Goal: Task Accomplishment & Management: Use online tool/utility

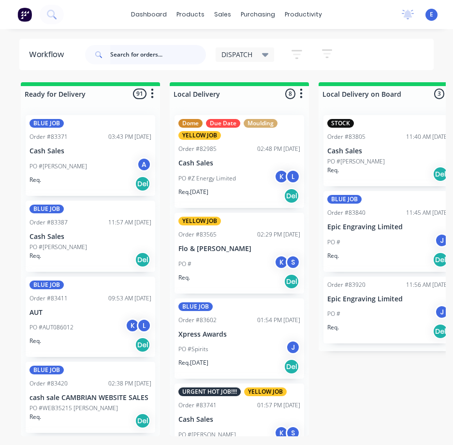
click at [162, 50] on input "text" at bounding box center [158, 54] width 96 height 19
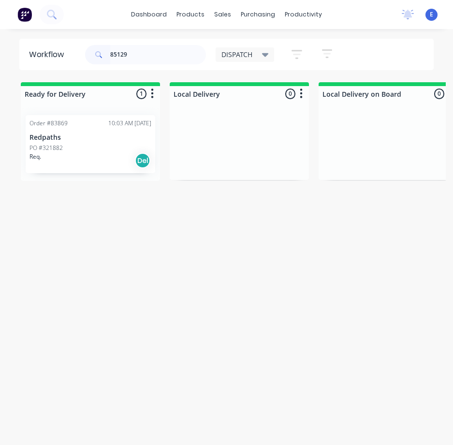
click at [91, 157] on div "Req. Del" at bounding box center [90, 160] width 122 height 16
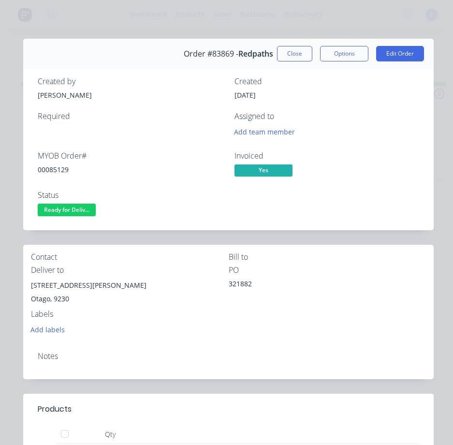
click at [48, 168] on div "00085129" at bounding box center [130, 169] width 185 height 10
copy div "00085129"
drag, startPoint x: 89, startPoint y: 288, endPoint x: 26, endPoint y: 286, distance: 62.9
click at [26, 286] on div "Contact [PERSON_NAME] to Deliver to [STREET_ADDRESS][PERSON_NAME] Labels Add la…" at bounding box center [228, 294] width 411 height 99
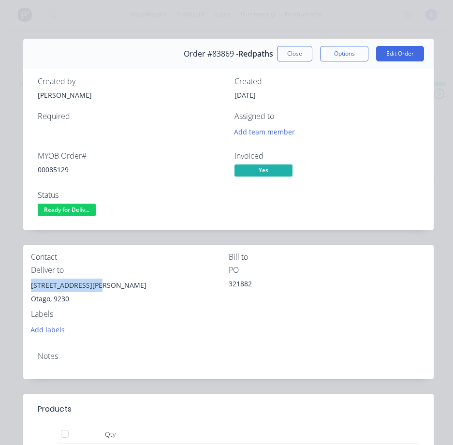
copy div "[STREET_ADDRESS][PERSON_NAME]"
click at [72, 206] on span "Ready for Deliv..." at bounding box center [67, 210] width 58 height 12
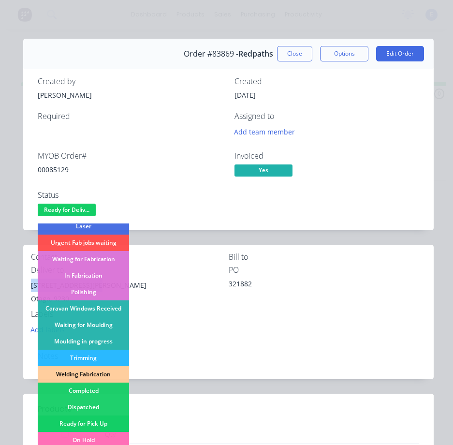
scroll to position [189, 0]
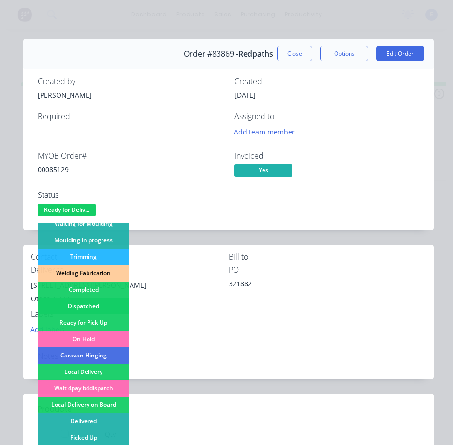
click at [93, 301] on div "Dispatched" at bounding box center [83, 306] width 91 height 16
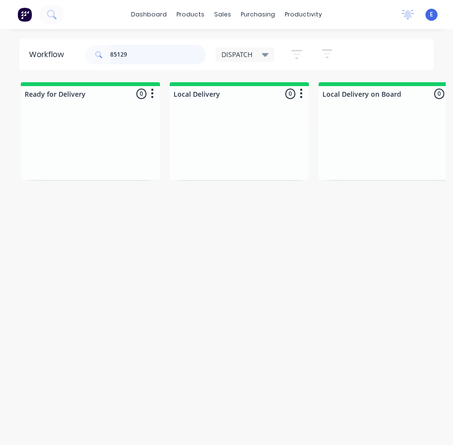
click at [148, 49] on input "85129" at bounding box center [158, 54] width 96 height 19
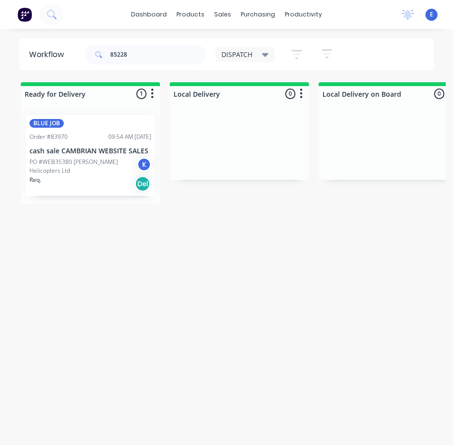
click at [70, 194] on div "BLUE JOB Order #83970 09:54 AM [DATE] cash sale CAMBRIAN WEBSITE SALES PO #WEB3…" at bounding box center [91, 155] width 130 height 81
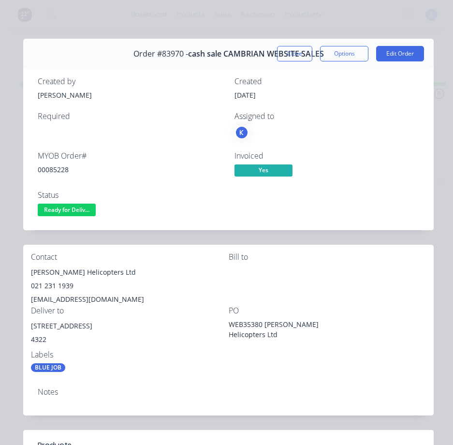
click at [60, 166] on div "00085228" at bounding box center [130, 169] width 185 height 10
copy div "00085228"
drag, startPoint x: 69, startPoint y: 272, endPoint x: 26, endPoint y: 268, distance: 42.7
click at [26, 268] on div "Contact [PERSON_NAME] Helicopters Ltd 021 231 1939 [EMAIL_ADDRESS][DOMAIN_NAME]…" at bounding box center [228, 312] width 411 height 135
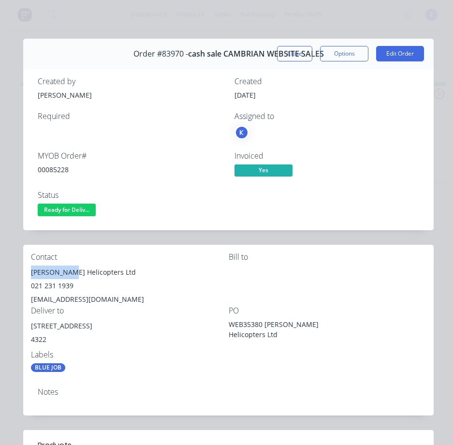
copy div "[PERSON_NAME]"
drag, startPoint x: 141, startPoint y: 272, endPoint x: 82, endPoint y: 269, distance: 59.1
click at [77, 271] on div "[PERSON_NAME] Helicopters Ltd" at bounding box center [130, 272] width 198 height 14
copy div "[PERSON_NAME] Helicopters Ltd"
click at [53, 285] on div "021 231 1939" at bounding box center [130, 286] width 198 height 14
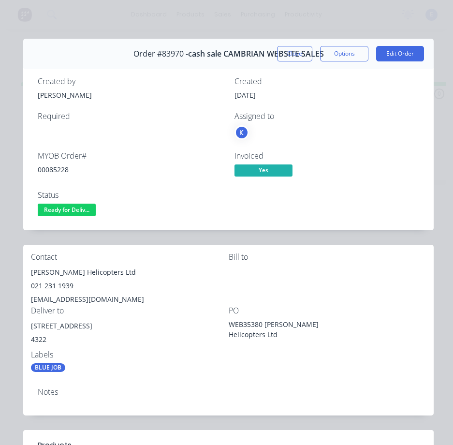
click at [53, 285] on div "021 231 1939" at bounding box center [130, 286] width 198 height 14
click at [54, 286] on div "021 231 1939" at bounding box center [130, 286] width 198 height 14
copy div "021 231 1939"
click at [77, 295] on div "[EMAIL_ADDRESS][DOMAIN_NAME]" at bounding box center [130, 300] width 198 height 14
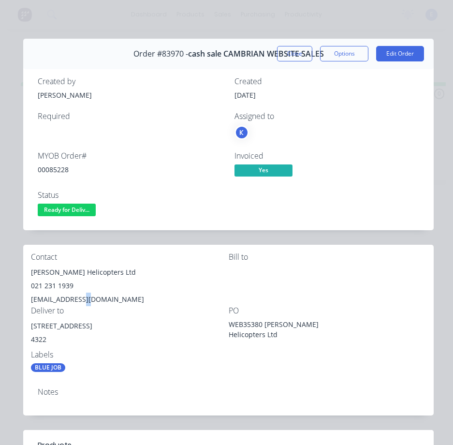
click at [77, 295] on div "[EMAIL_ADDRESS][DOMAIN_NAME]" at bounding box center [130, 300] width 198 height 14
copy div "[EMAIL_ADDRESS][DOMAIN_NAME]"
drag, startPoint x: 98, startPoint y: 326, endPoint x: 30, endPoint y: 325, distance: 67.7
click at [30, 325] on div "Contact [PERSON_NAME] Helicopters Ltd 021 231 1939 [EMAIL_ADDRESS][DOMAIN_NAME]…" at bounding box center [228, 312] width 411 height 135
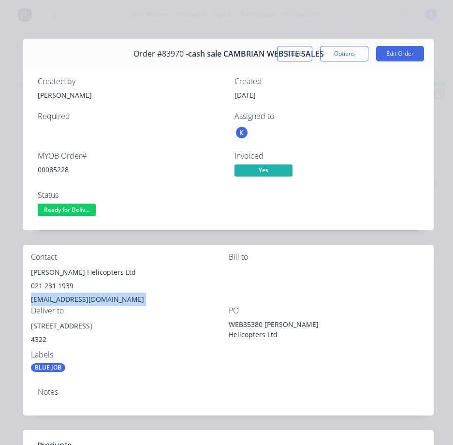
copy div "[STREET_ADDRESS]"
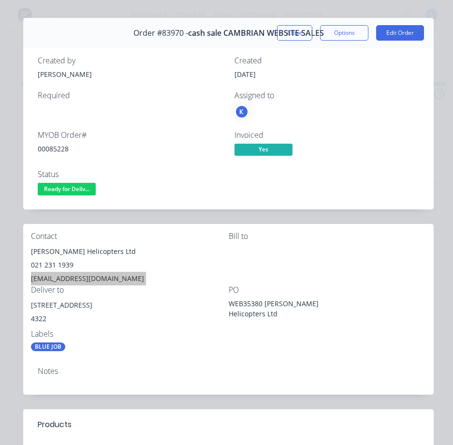
scroll to position [0, 0]
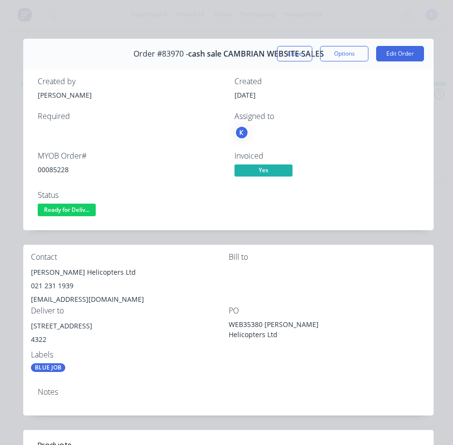
click at [220, 404] on div "Notes" at bounding box center [228, 397] width 411 height 35
click at [74, 213] on span "Ready for Deliv..." at bounding box center [67, 210] width 58 height 12
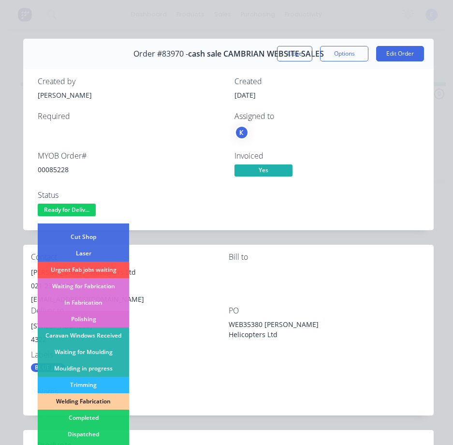
scroll to position [145, 0]
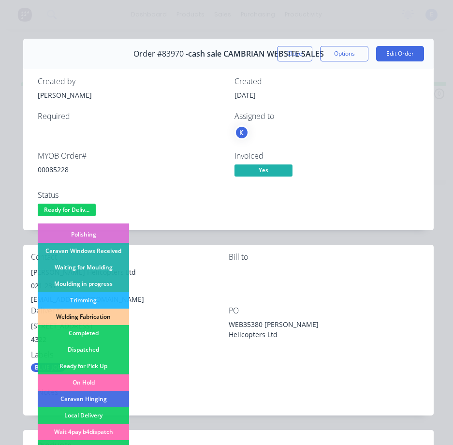
click at [98, 347] on div "Dispatched" at bounding box center [83, 349] width 91 height 16
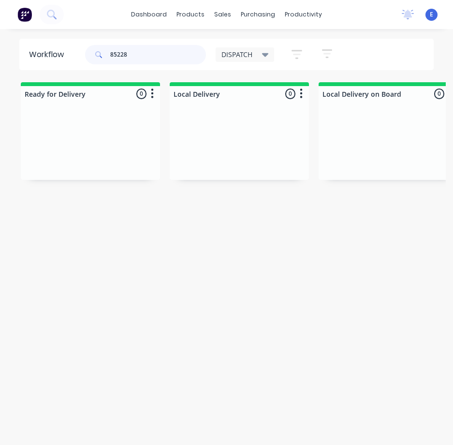
click at [143, 56] on input "85228" at bounding box center [158, 54] width 96 height 19
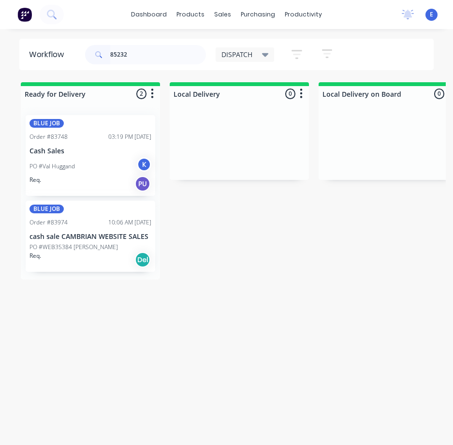
click at [111, 265] on div "Req. Del" at bounding box center [90, 259] width 122 height 16
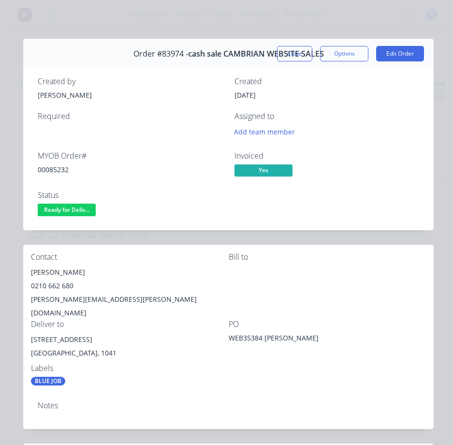
click at [59, 170] on div "00085232" at bounding box center [130, 169] width 185 height 10
copy div "00085232"
click at [66, 270] on div "[PERSON_NAME]" at bounding box center [130, 272] width 198 height 14
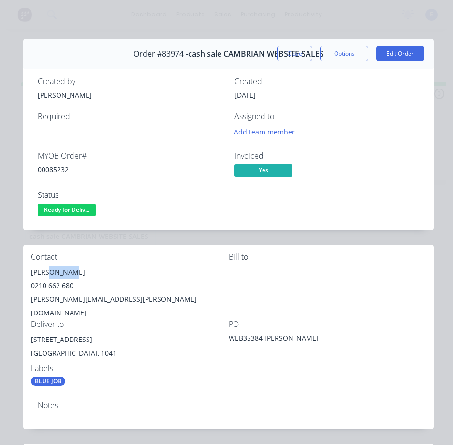
click at [66, 270] on div "[PERSON_NAME]" at bounding box center [130, 272] width 198 height 14
drag, startPoint x: 66, startPoint y: 270, endPoint x: 56, endPoint y: 277, distance: 12.1
click at [57, 277] on div "[PERSON_NAME]" at bounding box center [130, 272] width 198 height 14
click at [56, 277] on div "[PERSON_NAME]" at bounding box center [130, 272] width 198 height 14
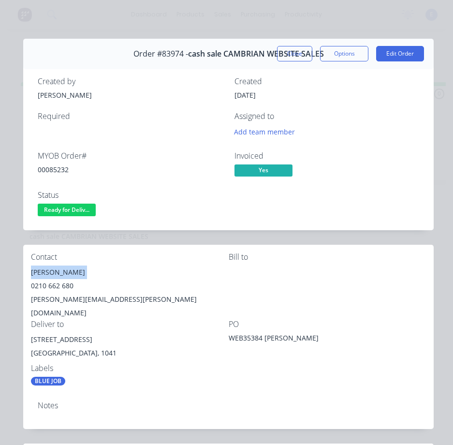
click at [56, 277] on div "[PERSON_NAME]" at bounding box center [130, 272] width 198 height 14
click at [62, 285] on div "0210 662 680" at bounding box center [130, 286] width 198 height 14
copy div "0210 662 680"
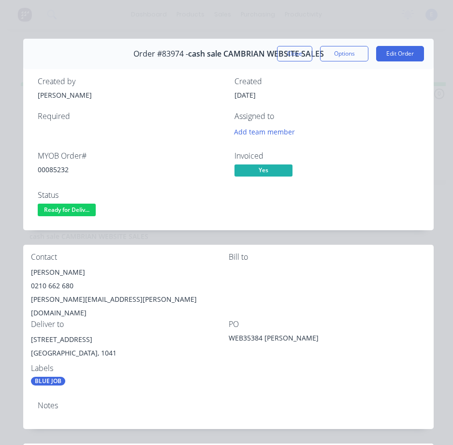
click at [78, 299] on div "[PERSON_NAME][EMAIL_ADDRESS][PERSON_NAME][DOMAIN_NAME]" at bounding box center [130, 306] width 198 height 27
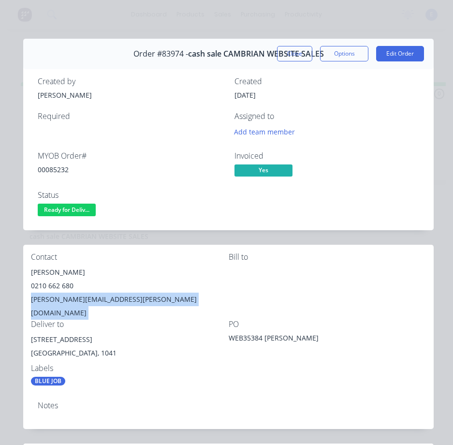
click at [78, 299] on div "[PERSON_NAME][EMAIL_ADDRESS][PERSON_NAME][DOMAIN_NAME]" at bounding box center [130, 306] width 198 height 27
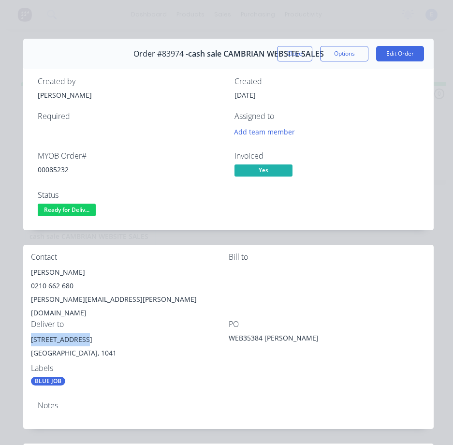
drag, startPoint x: 84, startPoint y: 325, endPoint x: 23, endPoint y: 324, distance: 60.9
click at [23, 324] on div "Contact [PERSON_NAME] [PHONE_NUMBER] [PERSON_NAME][EMAIL_ADDRESS][PERSON_NAME][…" at bounding box center [228, 319] width 411 height 149
drag, startPoint x: 31, startPoint y: 324, endPoint x: 37, endPoint y: 324, distance: 6.3
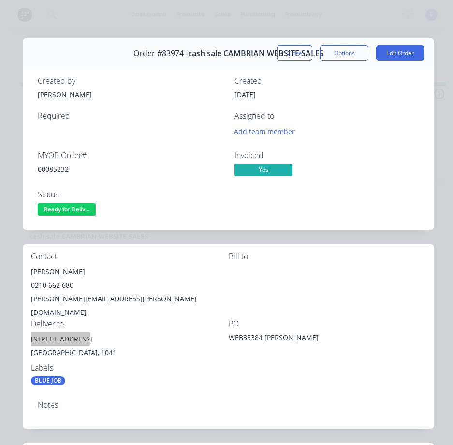
scroll to position [0, 0]
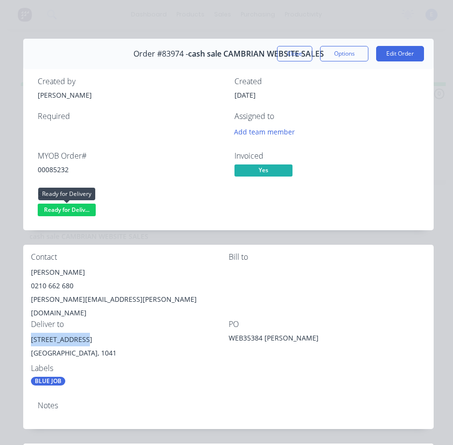
click at [78, 211] on span "Ready for Deliv..." at bounding box center [67, 210] width 58 height 12
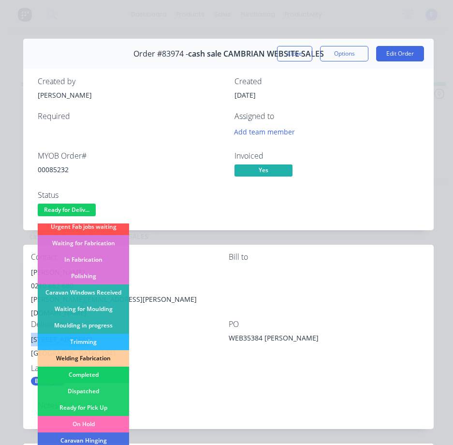
scroll to position [189, 0]
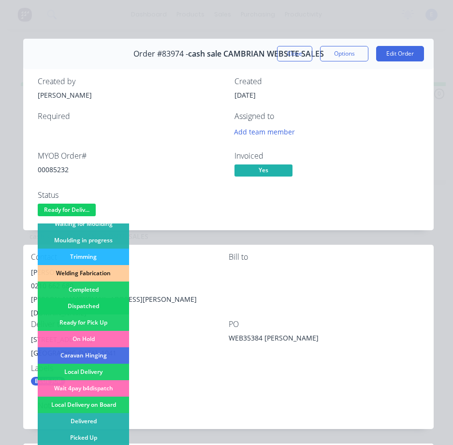
click at [95, 306] on div "Dispatched" at bounding box center [83, 306] width 91 height 16
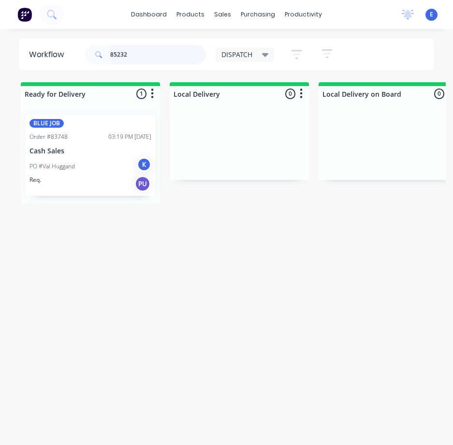
click at [136, 54] on input "85232" at bounding box center [158, 54] width 96 height 19
click at [83, 166] on div "Req. Del" at bounding box center [90, 174] width 122 height 16
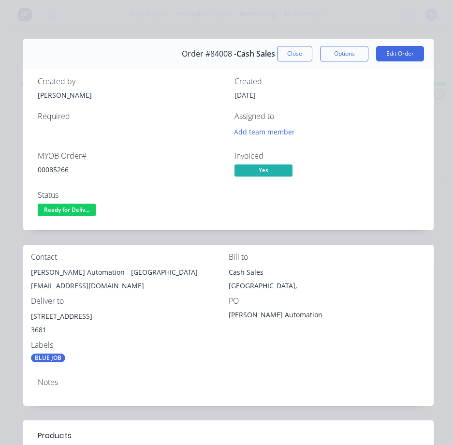
click at [56, 174] on div "00085266" at bounding box center [130, 169] width 185 height 10
drag, startPoint x: 93, startPoint y: 271, endPoint x: 51, endPoint y: 267, distance: 42.7
click at [26, 275] on div "Contact [PERSON_NAME] Automation - Jordan [EMAIL_ADDRESS][DOMAIN_NAME] Bill to …" at bounding box center [228, 308] width 411 height 126
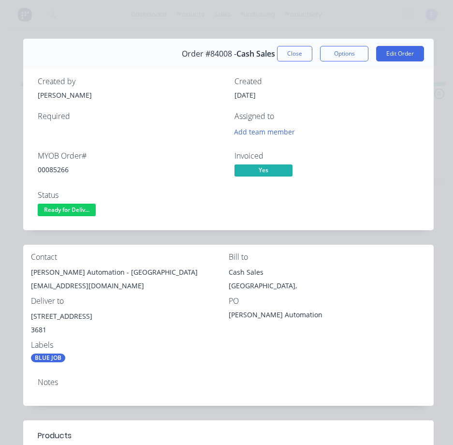
click at [110, 266] on div "[PERSON_NAME] Automation - [GEOGRAPHIC_DATA]" at bounding box center [130, 272] width 198 height 14
click at [80, 283] on div "[EMAIL_ADDRESS][DOMAIN_NAME]" at bounding box center [130, 286] width 198 height 14
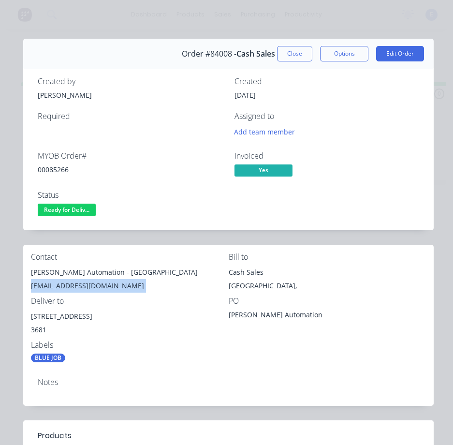
drag, startPoint x: 95, startPoint y: 317, endPoint x: 29, endPoint y: 315, distance: 65.3
click at [27, 312] on div "Contact [PERSON_NAME] Automation - Jordan [EMAIL_ADDRESS][DOMAIN_NAME] Bill to …" at bounding box center [228, 308] width 411 height 126
drag, startPoint x: 70, startPoint y: 207, endPoint x: 67, endPoint y: 216, distance: 8.9
click at [70, 208] on span "Ready for Deliv..." at bounding box center [67, 210] width 58 height 12
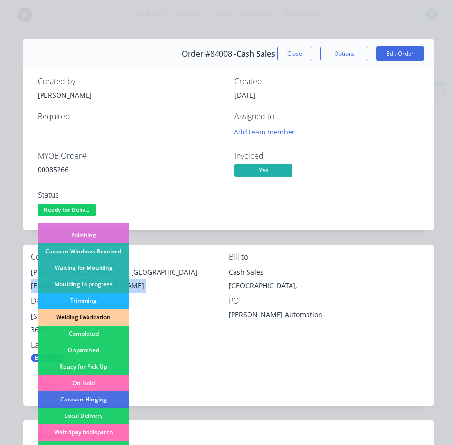
scroll to position [145, 0]
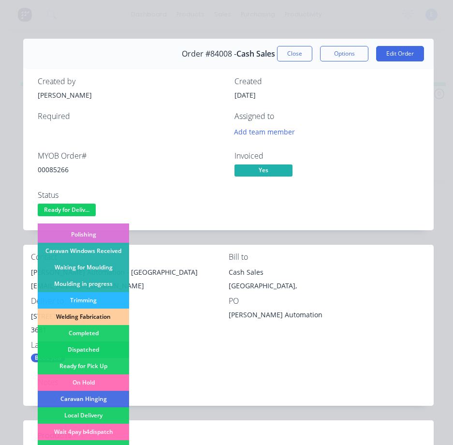
click at [99, 346] on div "Dispatched" at bounding box center [83, 349] width 91 height 16
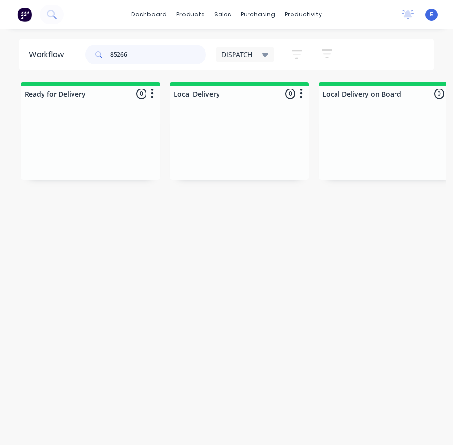
click at [142, 59] on input "85266" at bounding box center [158, 54] width 96 height 19
click at [139, 59] on input "85266" at bounding box center [158, 54] width 96 height 19
click at [136, 58] on input "85266" at bounding box center [158, 54] width 96 height 19
click at [137, 59] on input "85266" at bounding box center [158, 54] width 96 height 19
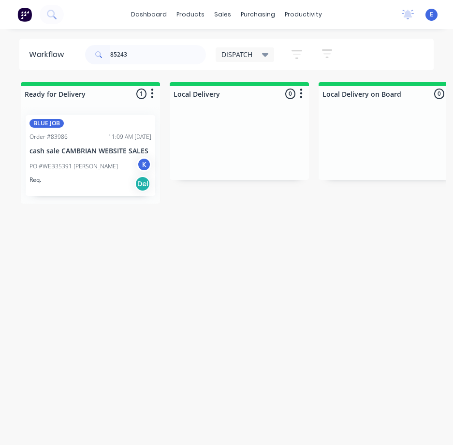
click at [98, 179] on div "Req. Del" at bounding box center [90, 184] width 122 height 16
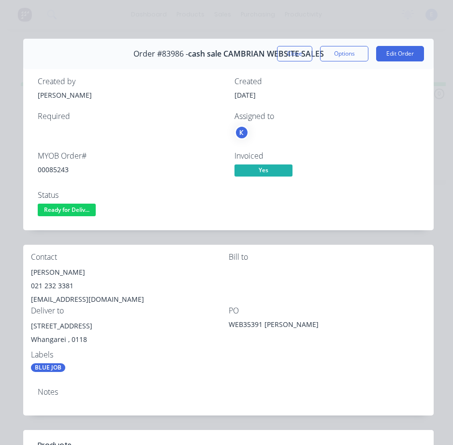
click at [47, 171] on div "00085243" at bounding box center [130, 169] width 185 height 10
click at [51, 272] on div "[PERSON_NAME]" at bounding box center [130, 272] width 198 height 14
click at [52, 272] on div "[PERSON_NAME]" at bounding box center [130, 272] width 198 height 14
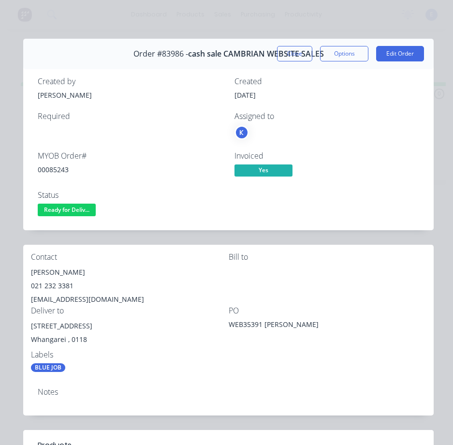
click at [64, 287] on div "021 232 3381" at bounding box center [130, 286] width 198 height 14
click at [81, 303] on div "[EMAIL_ADDRESS][DOMAIN_NAME]" at bounding box center [130, 300] width 198 height 14
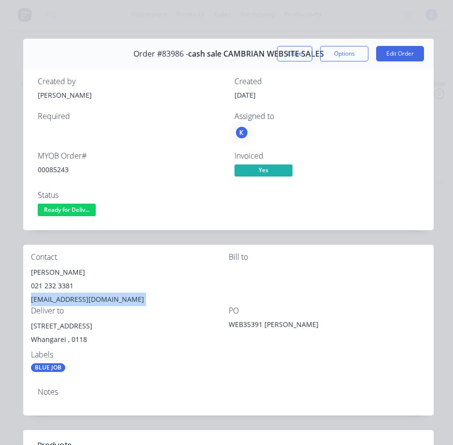
click at [81, 303] on div "[EMAIL_ADDRESS][DOMAIN_NAME]" at bounding box center [130, 300] width 198 height 14
drag, startPoint x: 82, startPoint y: 327, endPoint x: 30, endPoint y: 325, distance: 51.3
click at [30, 325] on div "Contact [PERSON_NAME] 021 232 3381 [EMAIL_ADDRESS][DOMAIN_NAME] [PERSON_NAME] t…" at bounding box center [228, 312] width 411 height 135
click at [162, 357] on div "Labels" at bounding box center [130, 354] width 198 height 9
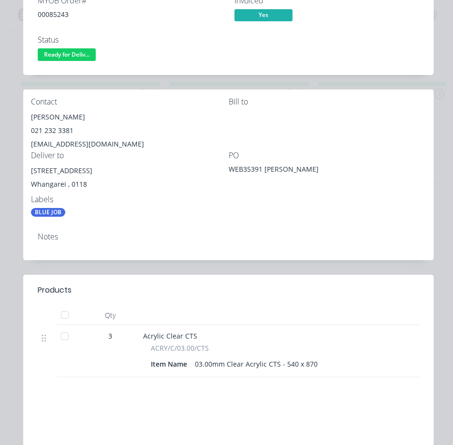
scroll to position [97, 0]
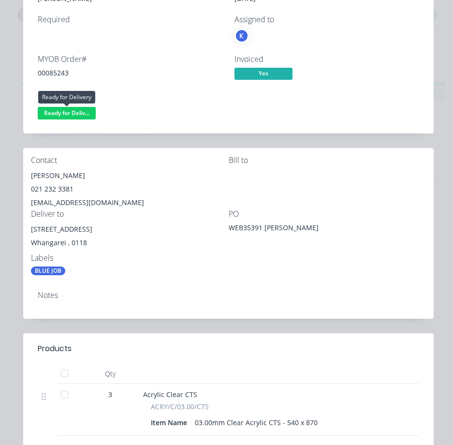
click at [74, 113] on span "Ready for Deliv..." at bounding box center [67, 113] width 58 height 12
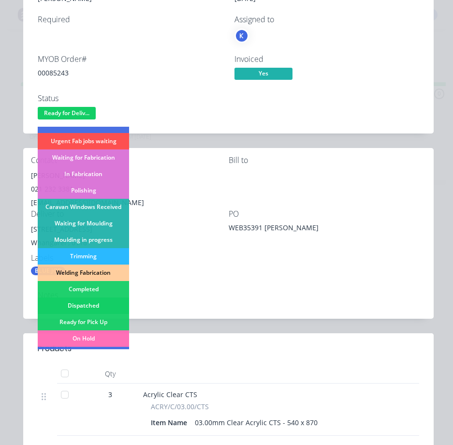
scroll to position [145, 0]
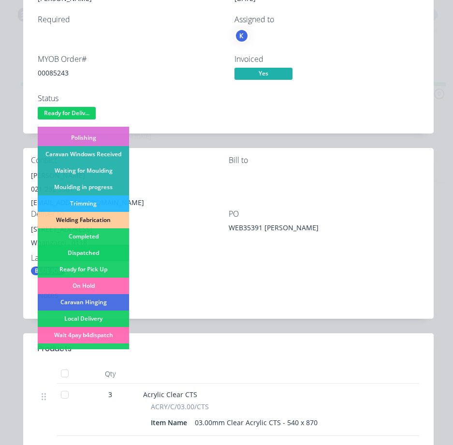
click at [98, 252] on div "Dispatched" at bounding box center [83, 253] width 91 height 16
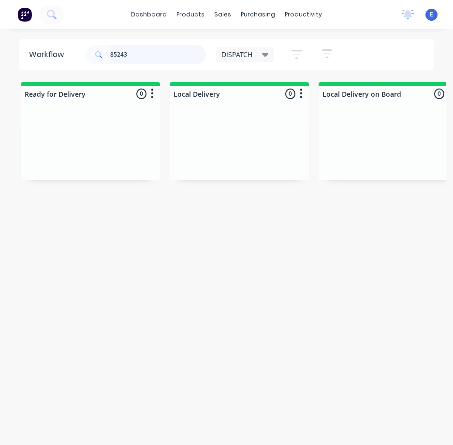
click at [135, 54] on input "85243" at bounding box center [158, 54] width 96 height 19
click at [134, 54] on input "85243" at bounding box center [158, 54] width 96 height 19
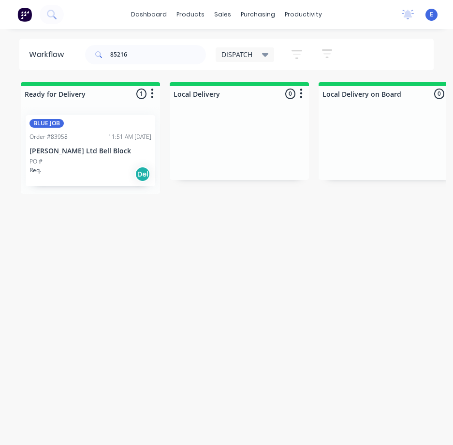
click at [78, 163] on div "PO #" at bounding box center [90, 161] width 122 height 9
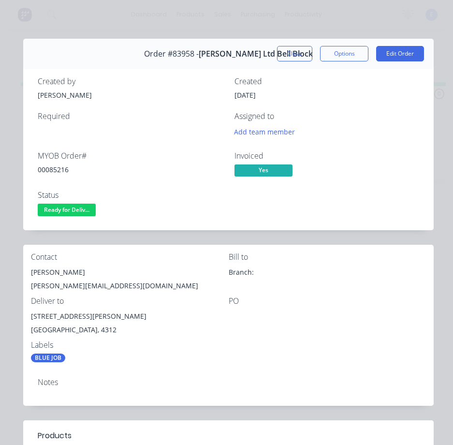
click at [60, 169] on div "00085216" at bounding box center [130, 169] width 185 height 10
click at [64, 273] on div "[PERSON_NAME]" at bounding box center [130, 272] width 198 height 14
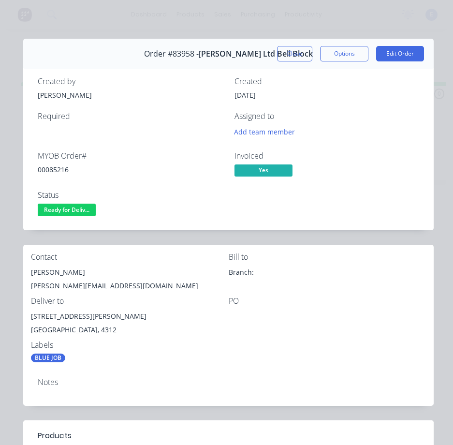
click at [52, 286] on div "[PERSON_NAME][EMAIL_ADDRESS][DOMAIN_NAME]" at bounding box center [130, 286] width 198 height 14
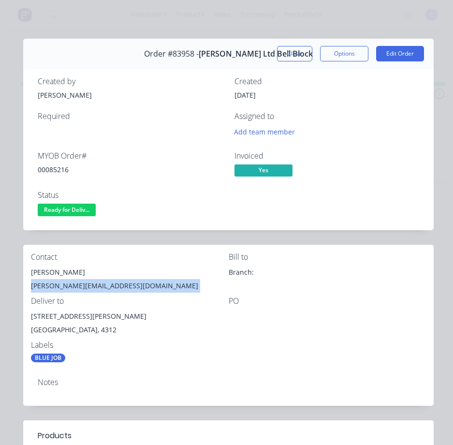
click at [52, 285] on div "[PERSON_NAME][EMAIL_ADDRESS][DOMAIN_NAME]" at bounding box center [130, 286] width 198 height 14
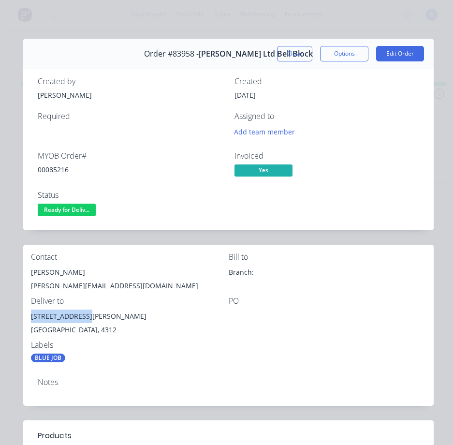
drag, startPoint x: 88, startPoint y: 316, endPoint x: 60, endPoint y: 317, distance: 27.6
click at [30, 317] on div "Contact [PERSON_NAME] [PERSON_NAME][EMAIL_ADDRESS][DOMAIN_NAME] Bill to Branch:…" at bounding box center [228, 308] width 411 height 126
click at [76, 207] on span "Ready for Deliv..." at bounding box center [67, 210] width 58 height 12
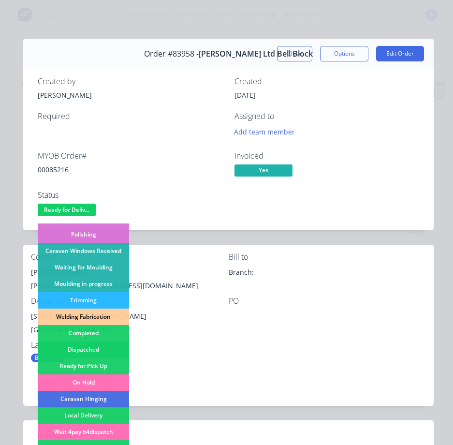
click at [97, 352] on div "Dispatched" at bounding box center [83, 349] width 91 height 16
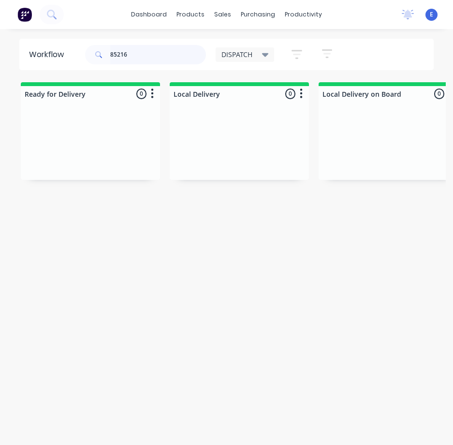
click at [143, 57] on input "85216" at bounding box center [158, 54] width 96 height 19
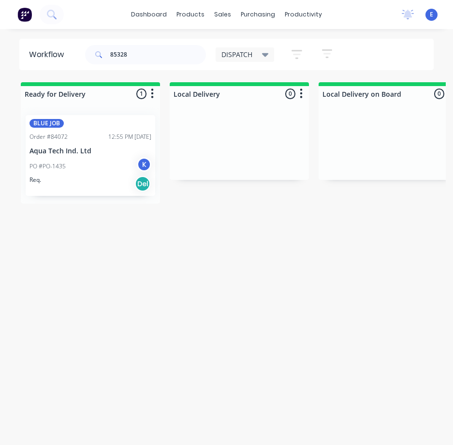
click at [74, 188] on div "Req. Del" at bounding box center [90, 184] width 122 height 16
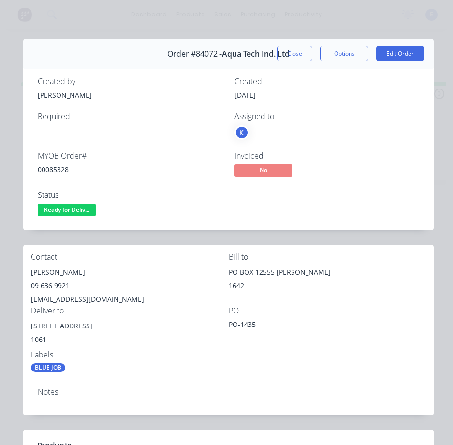
click at [55, 169] on div "00085328" at bounding box center [130, 169] width 185 height 10
click at [47, 271] on div "[PERSON_NAME]" at bounding box center [130, 272] width 198 height 14
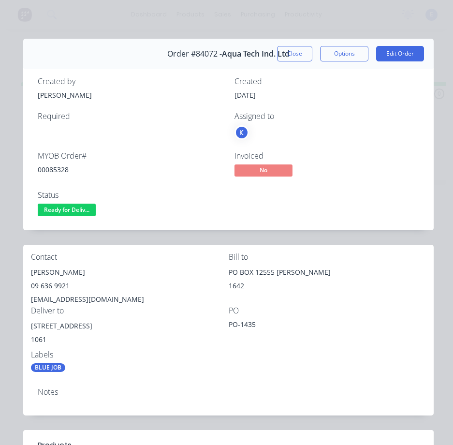
click at [53, 283] on div "09 636 9921" at bounding box center [130, 286] width 198 height 14
click at [51, 294] on div "[EMAIL_ADDRESS][DOMAIN_NAME]" at bounding box center [130, 300] width 198 height 14
click at [53, 298] on div "[EMAIL_ADDRESS][DOMAIN_NAME]" at bounding box center [130, 300] width 198 height 14
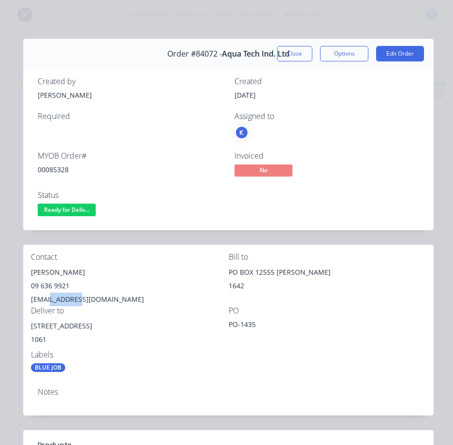
click at [53, 298] on div "[EMAIL_ADDRESS][DOMAIN_NAME]" at bounding box center [130, 300] width 198 height 14
click at [54, 298] on div "[EMAIL_ADDRESS][DOMAIN_NAME]" at bounding box center [130, 300] width 198 height 14
drag, startPoint x: 72, startPoint y: 325, endPoint x: 24, endPoint y: 326, distance: 47.9
click at [24, 326] on div "Contact [PERSON_NAME] [PHONE_NUMBER] [EMAIL_ADDRESS][DOMAIN_NAME] Bill to [GEOG…" at bounding box center [228, 312] width 411 height 135
click at [74, 207] on span "Ready for Deliv..." at bounding box center [67, 210] width 58 height 12
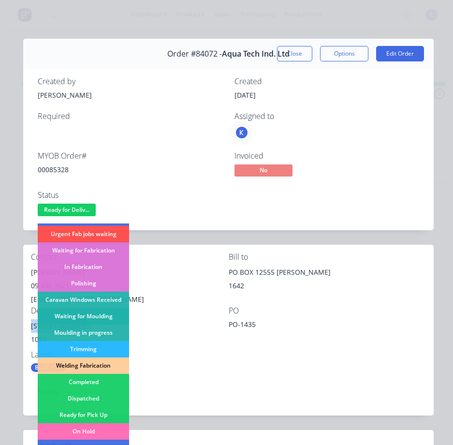
scroll to position [97, 0]
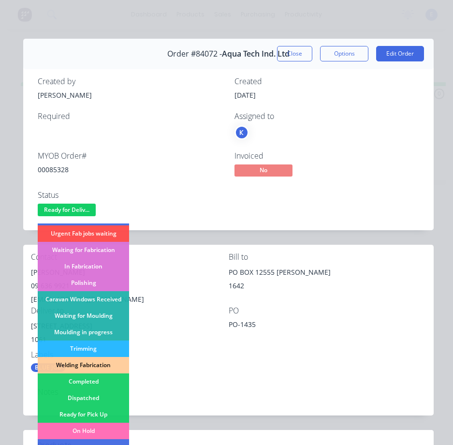
click at [108, 397] on div "Dispatched" at bounding box center [83, 398] width 91 height 16
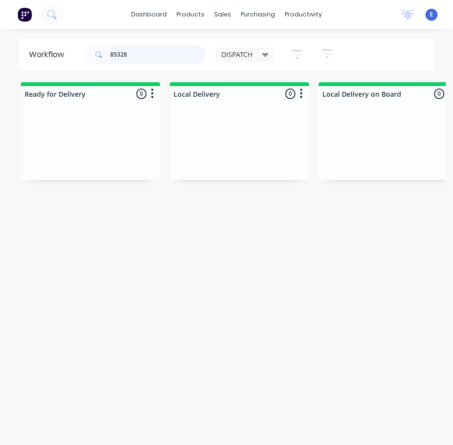
click at [145, 57] on input "85328" at bounding box center [158, 54] width 96 height 19
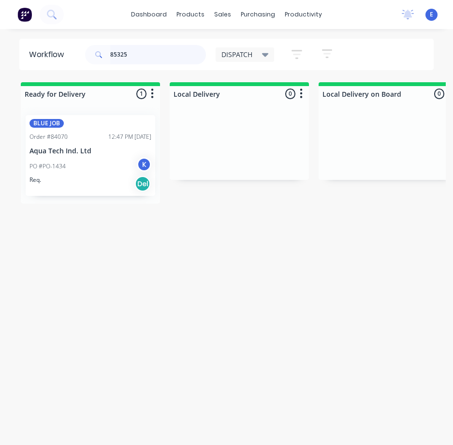
type input "85325"
click at [81, 176] on div "Req. Del" at bounding box center [90, 184] width 122 height 16
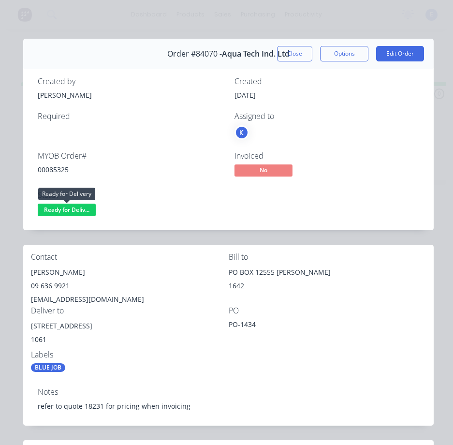
click at [58, 205] on span "Ready for Deliv..." at bounding box center [67, 210] width 58 height 12
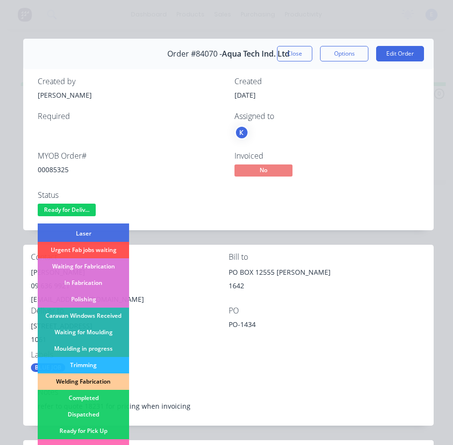
scroll to position [189, 0]
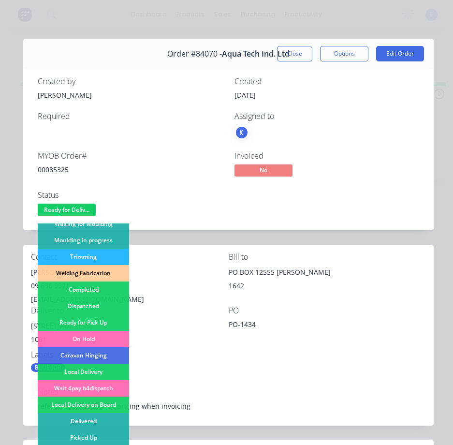
click at [93, 300] on div "Dispatched" at bounding box center [83, 306] width 91 height 16
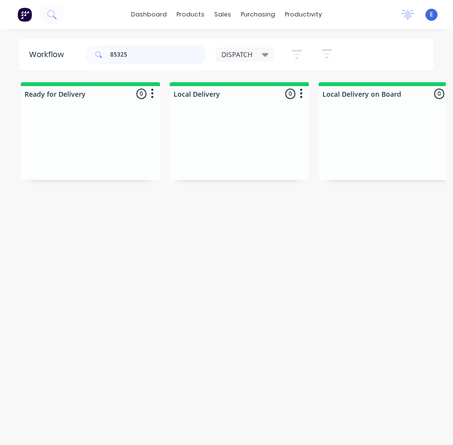
drag, startPoint x: 152, startPoint y: 57, endPoint x: 16, endPoint y: 51, distance: 136.0
click at [16, 51] on div "Workflow 85325 DISPATCH Save new view None edit DISPATCH (Default) edit CUT SHO…" at bounding box center [226, 54] width 453 height 31
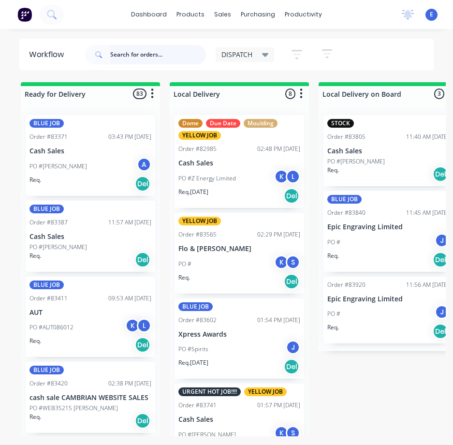
click at [159, 60] on input "text" at bounding box center [158, 54] width 96 height 19
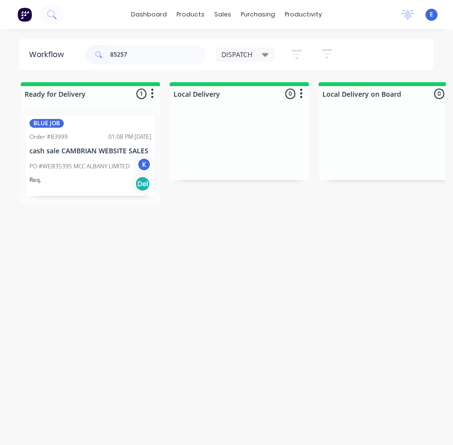
click at [102, 191] on div "Req. Del" at bounding box center [90, 184] width 122 height 16
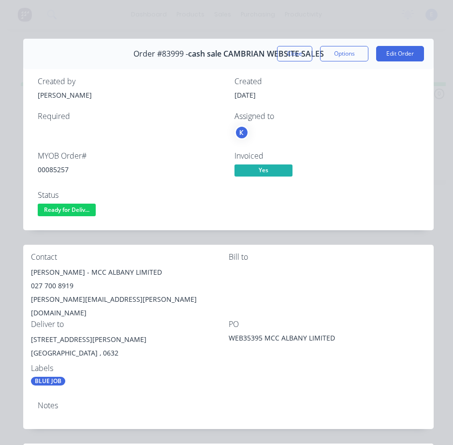
click at [49, 171] on div "00085257" at bounding box center [130, 169] width 185 height 10
click at [51, 170] on div "00085257" at bounding box center [130, 169] width 185 height 10
drag, startPoint x: 63, startPoint y: 273, endPoint x: 26, endPoint y: 269, distance: 37.4
click at [26, 269] on div "Contact [PERSON_NAME] - MCC ALBANY LIMITED 027 700 8919 [PERSON_NAME][EMAIL_ADD…" at bounding box center [228, 319] width 411 height 149
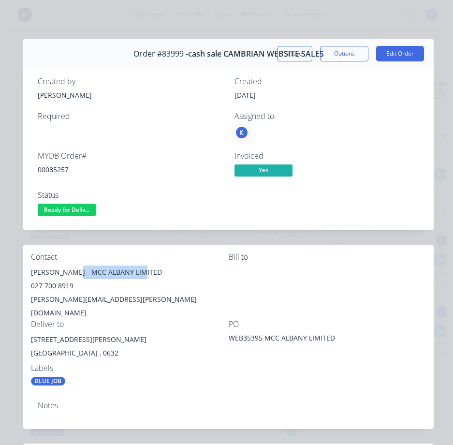
drag, startPoint x: 69, startPoint y: 274, endPoint x: 158, endPoint y: 267, distance: 89.2
click at [158, 267] on div "[PERSON_NAME] - MCC ALBANY LIMITED" at bounding box center [130, 272] width 198 height 14
click at [66, 286] on div "027 700 8919" at bounding box center [130, 286] width 198 height 14
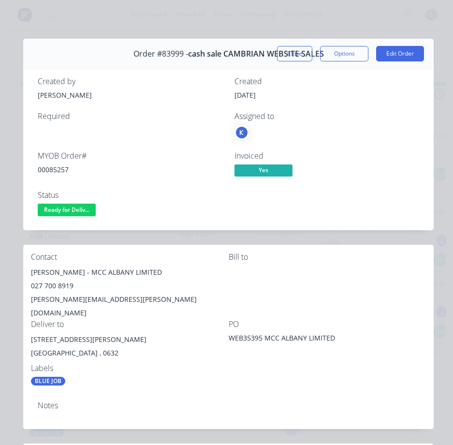
click at [71, 300] on div "[PERSON_NAME][EMAIL_ADDRESS][PERSON_NAME][DOMAIN_NAME]" at bounding box center [130, 306] width 198 height 27
click at [72, 300] on div "[PERSON_NAME][EMAIL_ADDRESS][PERSON_NAME][DOMAIN_NAME]" at bounding box center [130, 306] width 198 height 27
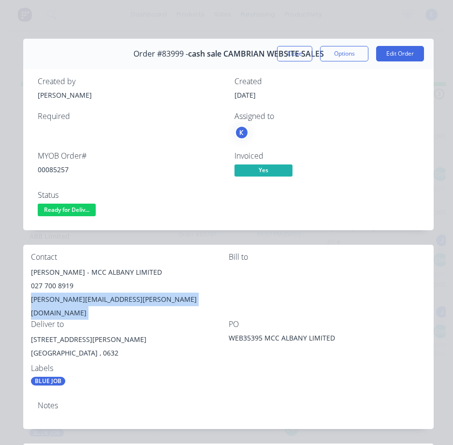
click at [72, 300] on div "[PERSON_NAME][EMAIL_ADDRESS][PERSON_NAME][DOMAIN_NAME]" at bounding box center [130, 306] width 198 height 27
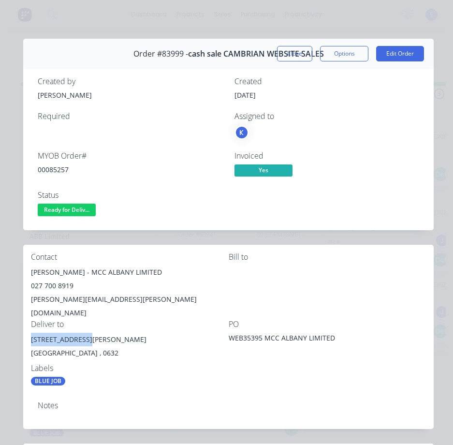
drag, startPoint x: 88, startPoint y: 328, endPoint x: 39, endPoint y: 326, distance: 49.4
click at [28, 326] on div "Contact [PERSON_NAME] - MCC ALBANY LIMITED 027 700 8919 [PERSON_NAME][EMAIL_ADD…" at bounding box center [228, 319] width 411 height 149
drag, startPoint x: 61, startPoint y: 209, endPoint x: 70, endPoint y: 221, distance: 14.9
click at [63, 209] on span "Ready for Deliv..." at bounding box center [67, 210] width 58 height 12
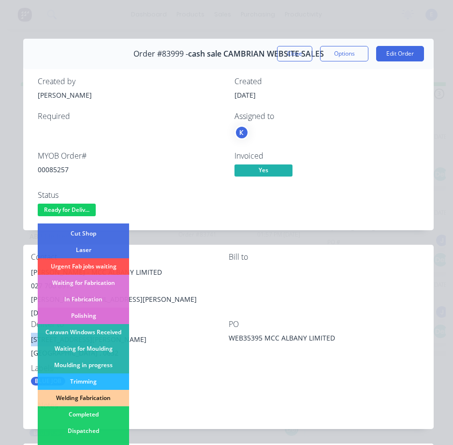
scroll to position [97, 0]
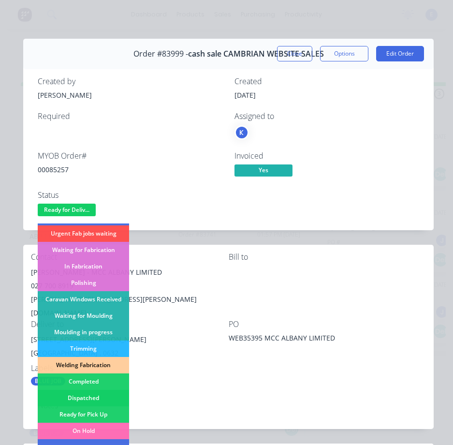
click at [85, 396] on div "Dispatched" at bounding box center [83, 398] width 91 height 16
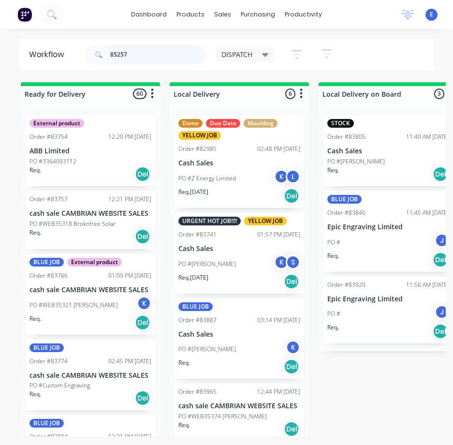
click at [133, 56] on input "85257" at bounding box center [158, 54] width 96 height 19
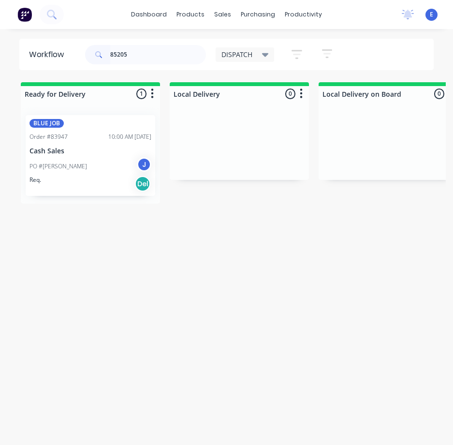
click at [83, 180] on div "Req. Del" at bounding box center [90, 184] width 122 height 16
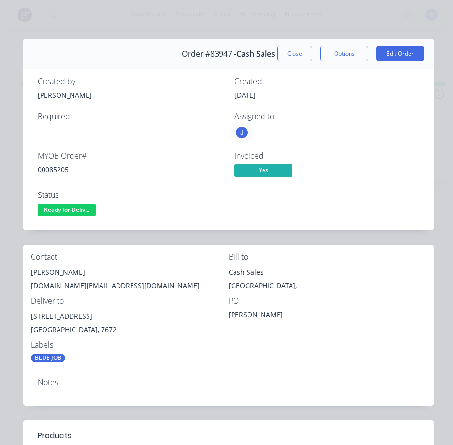
click at [59, 171] on div "00085205" at bounding box center [130, 169] width 185 height 10
click at [63, 275] on div "[PERSON_NAME]" at bounding box center [130, 272] width 198 height 14
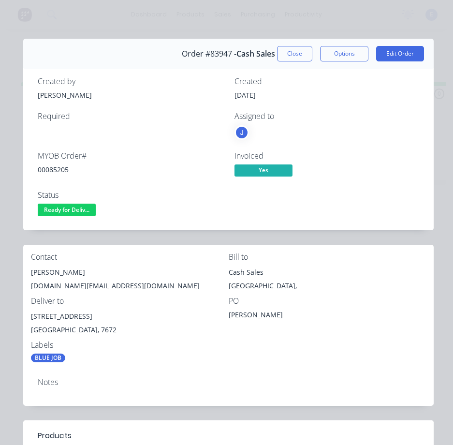
click at [52, 283] on div "[DOMAIN_NAME][EMAIL_ADDRESS][DOMAIN_NAME]" at bounding box center [130, 286] width 198 height 14
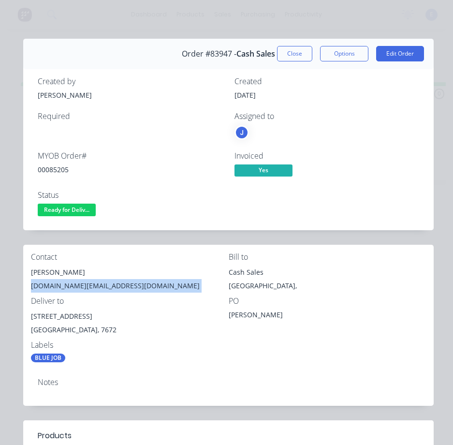
click at [53, 283] on div "[DOMAIN_NAME][EMAIL_ADDRESS][DOMAIN_NAME]" at bounding box center [130, 286] width 198 height 14
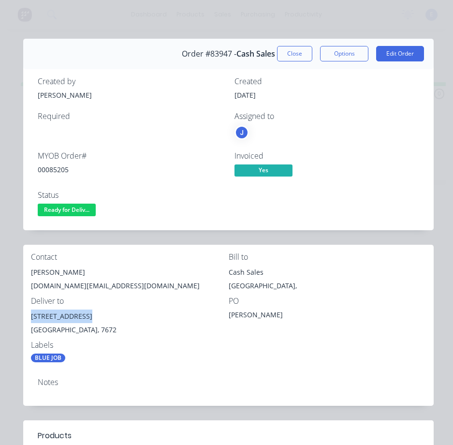
drag, startPoint x: 89, startPoint y: 317, endPoint x: 27, endPoint y: 321, distance: 62.5
click at [27, 321] on div "Contact Oli Tweddell [DOMAIN_NAME][EMAIL_ADDRESS][DOMAIN_NAME] Bill to Cash Sal…" at bounding box center [228, 308] width 411 height 126
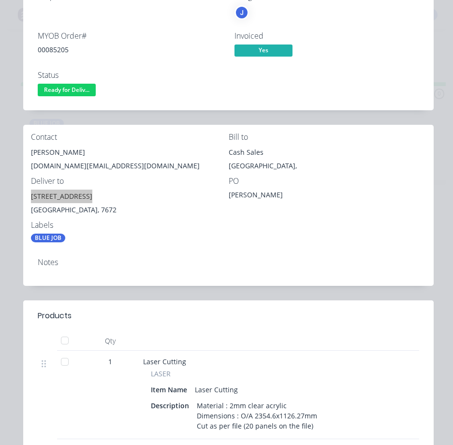
scroll to position [193, 0]
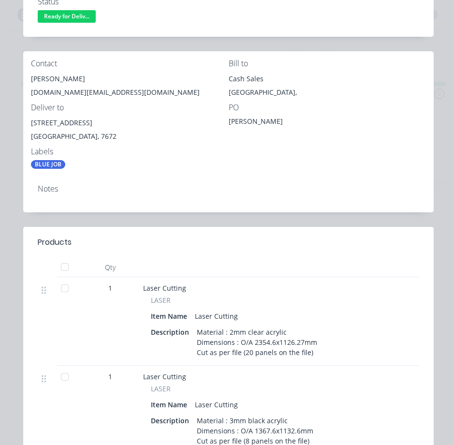
click at [145, 183] on div "Notes" at bounding box center [228, 194] width 411 height 35
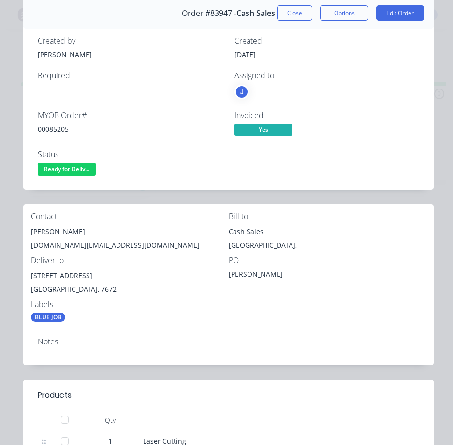
scroll to position [0, 0]
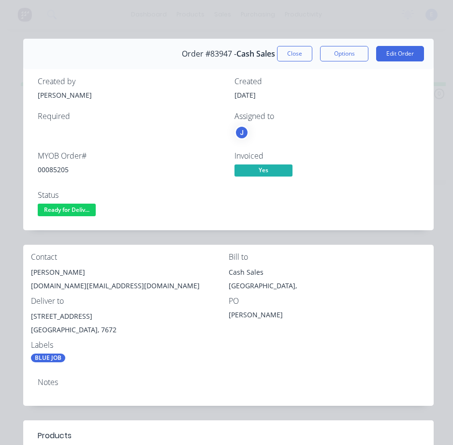
click at [361, 262] on div "Bill to Cash Sales [GEOGRAPHIC_DATA]," at bounding box center [328, 274] width 198 height 44
click at [69, 214] on span "Ready for Deliv..." at bounding box center [67, 210] width 58 height 12
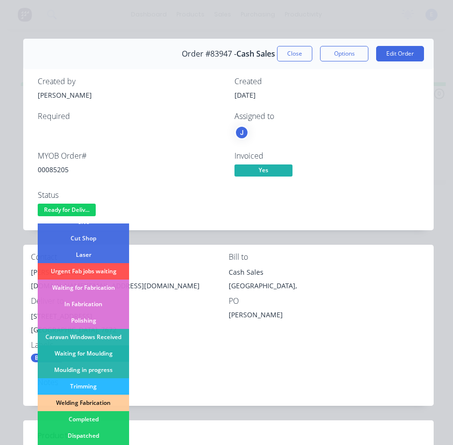
scroll to position [145, 0]
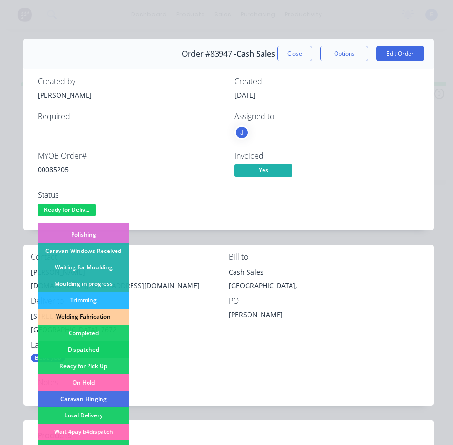
click at [111, 348] on div "Dispatched" at bounding box center [83, 349] width 91 height 16
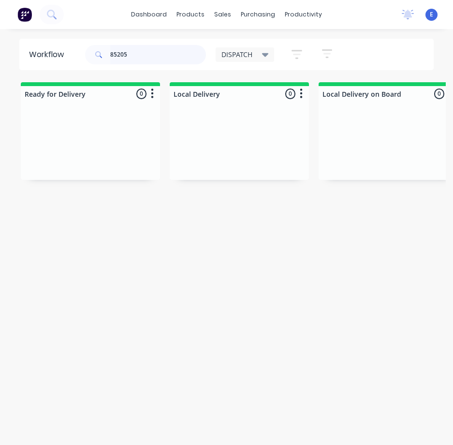
click at [138, 49] on input "85205" at bounding box center [158, 54] width 96 height 19
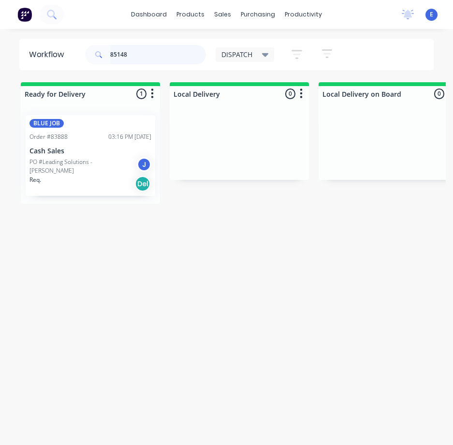
type input "85148"
click at [88, 178] on div "Req. Del" at bounding box center [90, 184] width 122 height 16
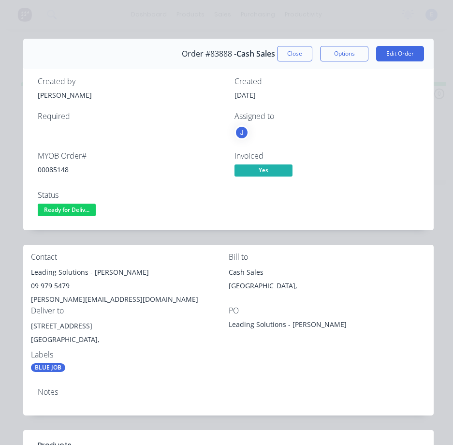
click at [61, 173] on div "00085148" at bounding box center [130, 169] width 185 height 10
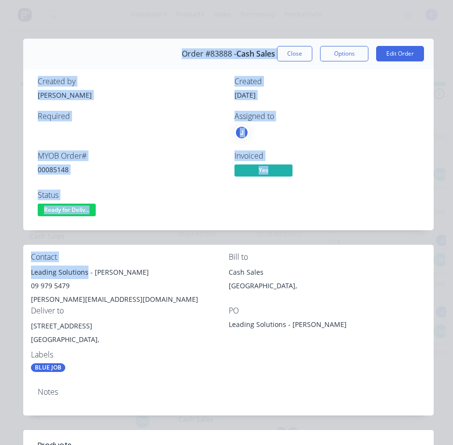
drag, startPoint x: 88, startPoint y: 270, endPoint x: 25, endPoint y: 275, distance: 63.0
click at [22, 275] on div "Order details Collaborate Checklists 0/0 Tracking Linked Orders Timeline Order …" at bounding box center [227, 382] width 434 height 686
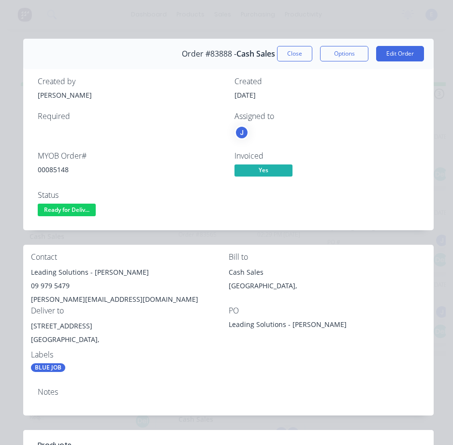
click at [69, 282] on div "09 979 5479" at bounding box center [130, 286] width 198 height 14
drag, startPoint x: 87, startPoint y: 272, endPoint x: 29, endPoint y: 271, distance: 58.0
click at [29, 271] on div "Contact Leading Solutions - [PERSON_NAME] 09 979 5479 [PERSON_NAME][EMAIL_ADDRE…" at bounding box center [228, 312] width 411 height 135
drag, startPoint x: 91, startPoint y: 271, endPoint x: 129, endPoint y: 273, distance: 37.3
click at [129, 273] on div "Leading Solutions - [PERSON_NAME]" at bounding box center [130, 272] width 198 height 14
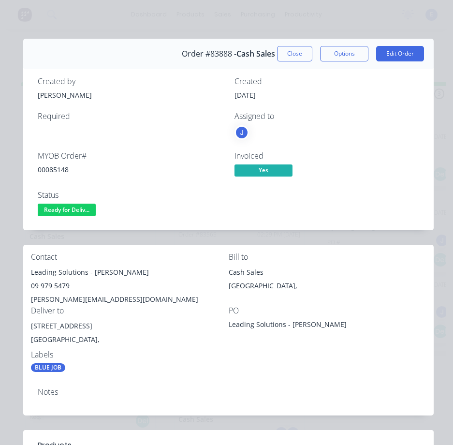
click at [54, 282] on div "09 979 5479" at bounding box center [130, 286] width 198 height 14
click at [74, 298] on div "[PERSON_NAME][EMAIL_ADDRESS][DOMAIN_NAME]" at bounding box center [130, 300] width 198 height 14
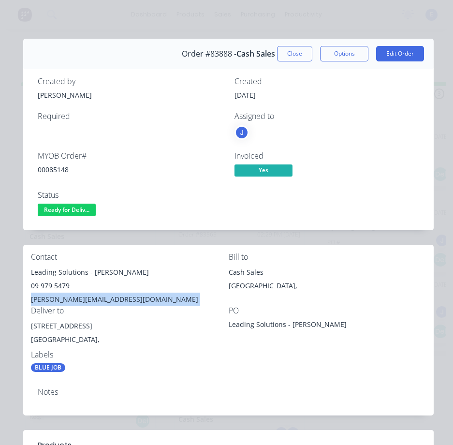
click at [74, 298] on div "[PERSON_NAME][EMAIL_ADDRESS][DOMAIN_NAME]" at bounding box center [130, 300] width 198 height 14
drag, startPoint x: 93, startPoint y: 325, endPoint x: 29, endPoint y: 325, distance: 63.8
click at [29, 325] on div "Contact Leading Solutions - [PERSON_NAME] 09 979 5479 [PERSON_NAME][EMAIL_ADDRE…" at bounding box center [228, 312] width 411 height 135
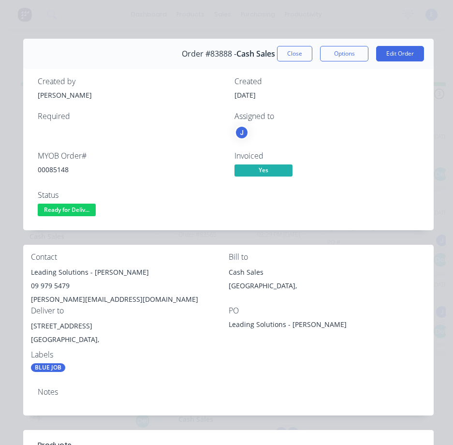
click at [248, 350] on div "PO Leading Solutions - [PERSON_NAME]" at bounding box center [328, 328] width 198 height 44
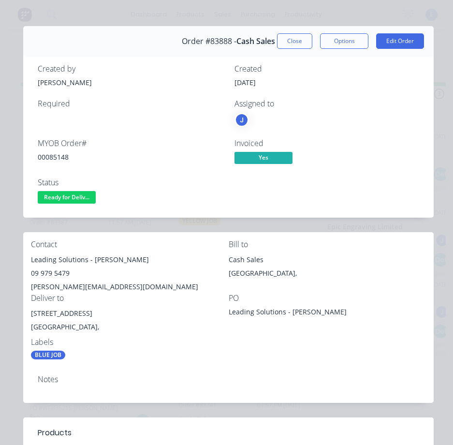
scroll to position [0, 0]
